Goal: Transaction & Acquisition: Purchase product/service

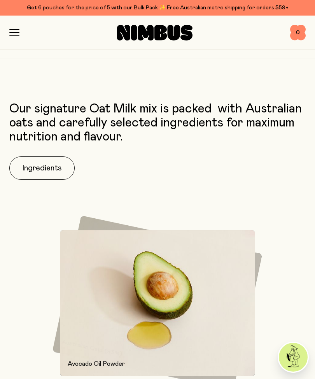
scroll to position [1324, 0]
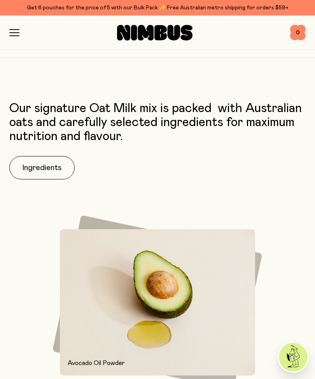
click at [40, 168] on button "Ingredients" at bounding box center [41, 167] width 65 height 23
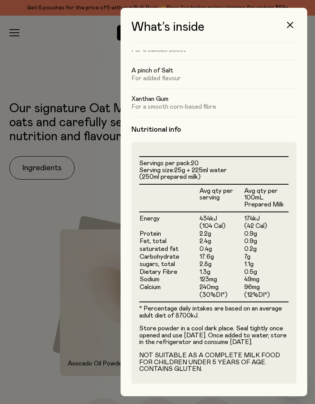
scroll to position [101, 0]
click at [293, 21] on button "button" at bounding box center [290, 25] width 19 height 19
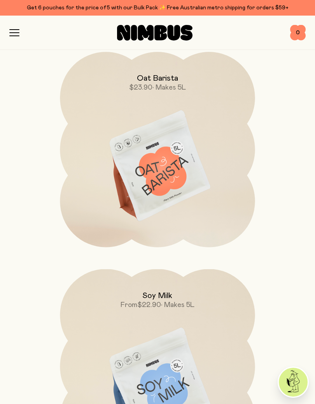
scroll to position [3334, 0]
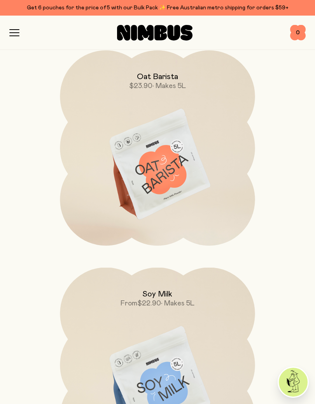
click at [170, 153] on img at bounding box center [157, 164] width 195 height 229
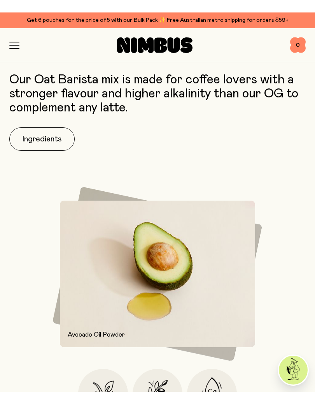
scroll to position [638, 0]
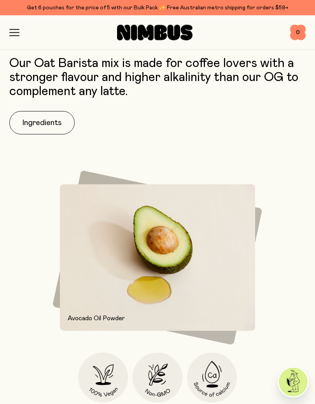
click at [37, 120] on button "Ingredients" at bounding box center [41, 122] width 65 height 23
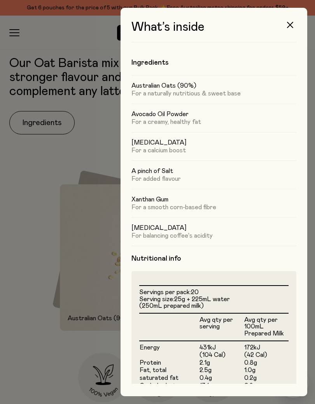
click at [290, 25] on icon "button" at bounding box center [290, 25] width 6 height 6
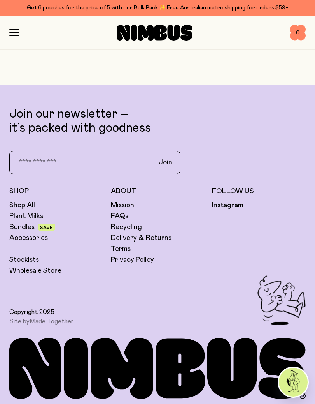
scroll to position [3190, 0]
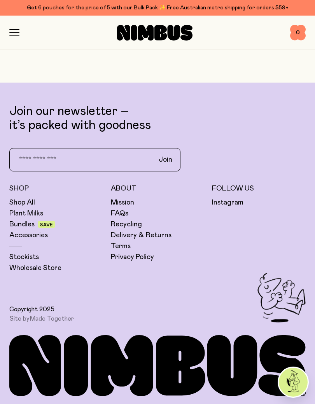
click at [27, 211] on link "Plant Milks" at bounding box center [26, 213] width 34 height 9
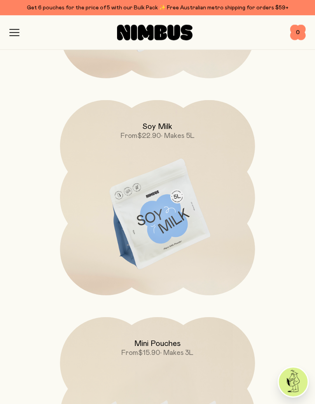
scroll to position [510, 0]
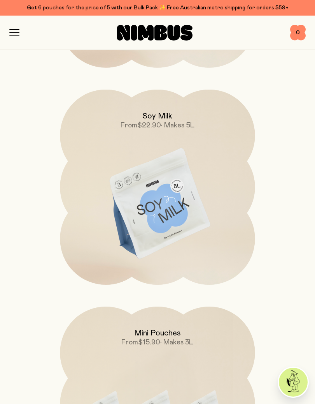
click at [157, 195] on img at bounding box center [157, 204] width 195 height 229
click at [156, 206] on img at bounding box center [157, 204] width 195 height 229
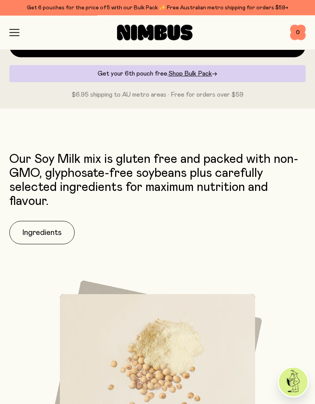
scroll to position [599, 0]
click at [44, 231] on button "Ingredients" at bounding box center [41, 232] width 65 height 23
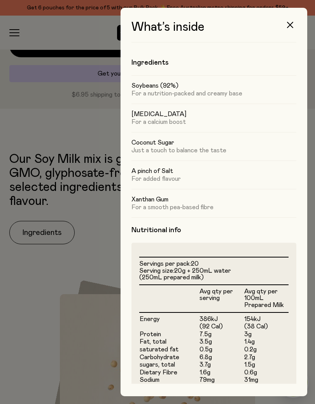
scroll to position [0, 0]
click at [295, 26] on button "button" at bounding box center [290, 25] width 19 height 19
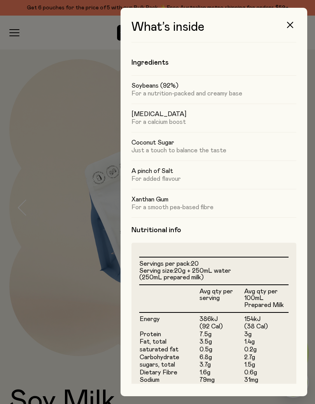
scroll to position [599, 0]
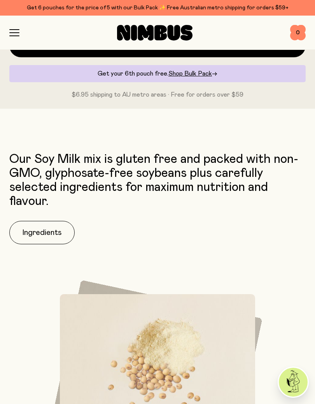
click at [190, 71] on span "Shop Bulk Pack" at bounding box center [191, 73] width 44 height 6
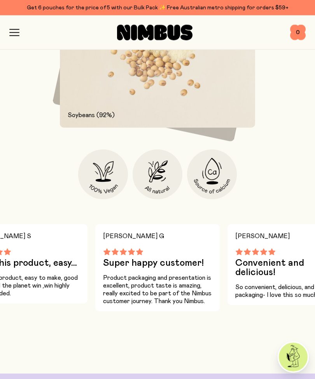
scroll to position [767, 0]
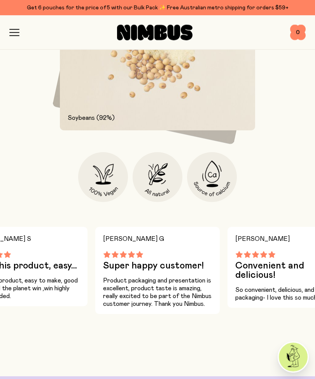
click at [18, 30] on icon "button" at bounding box center [14, 30] width 9 height 0
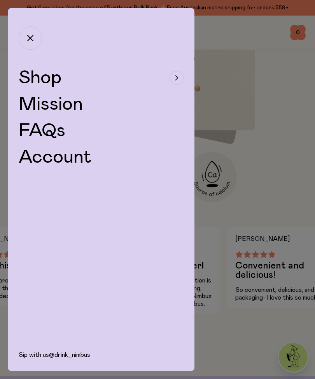
click at [45, 76] on span "Shop" at bounding box center [40, 78] width 43 height 19
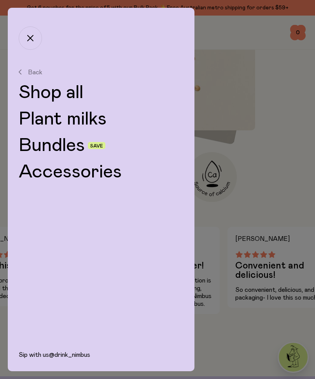
click at [50, 146] on link "Bundles" at bounding box center [52, 145] width 66 height 19
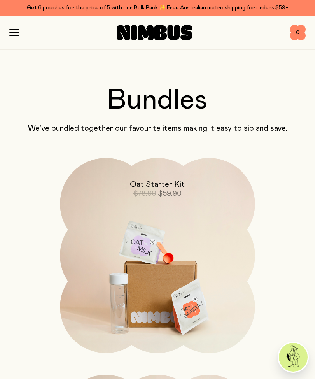
scroll to position [0, 0]
